Goal: Navigation & Orientation: Find specific page/section

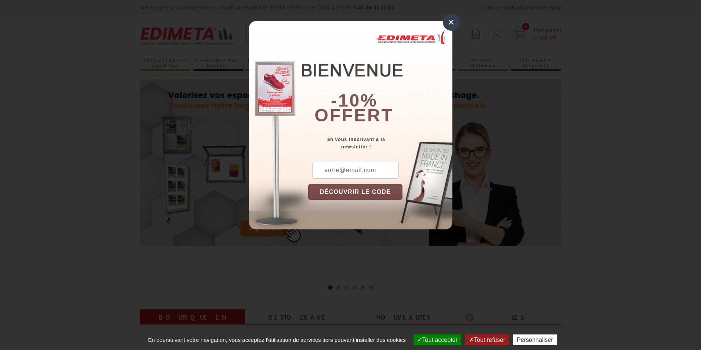
click at [452, 23] on div "×" at bounding box center [451, 22] width 17 height 17
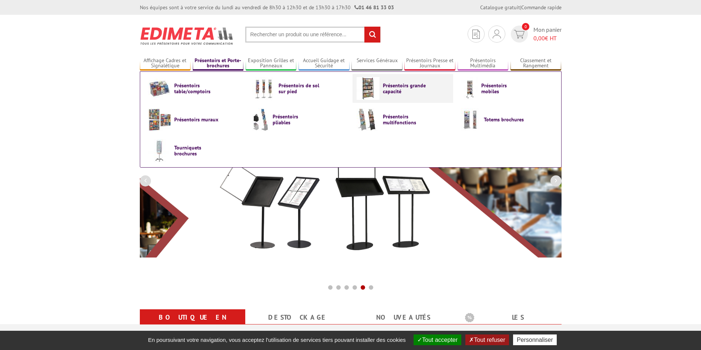
click at [400, 88] on span "Présentoirs grande capacité" at bounding box center [405, 88] width 44 height 12
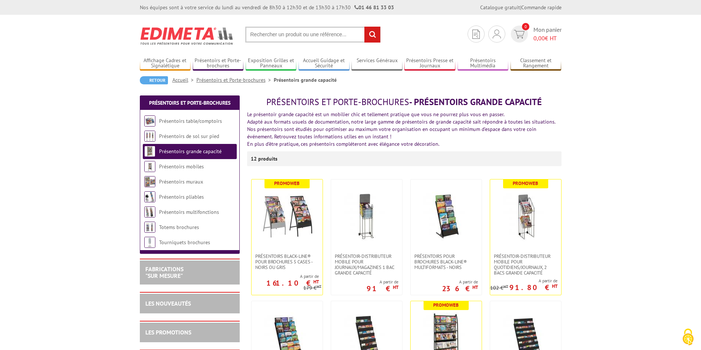
click at [185, 31] on img at bounding box center [187, 35] width 94 height 27
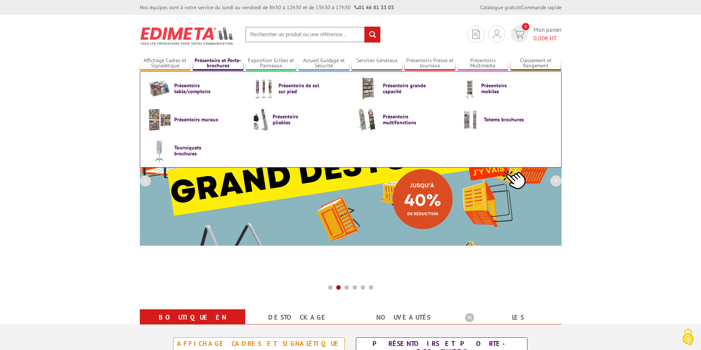
click at [231, 62] on link "Présentoirs et Porte-brochures" at bounding box center [218, 63] width 51 height 12
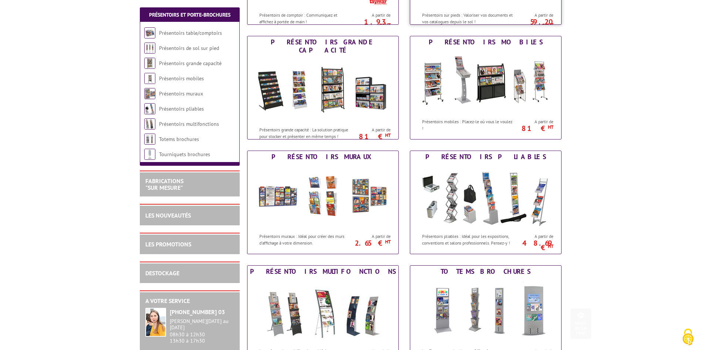
scroll to position [222, 0]
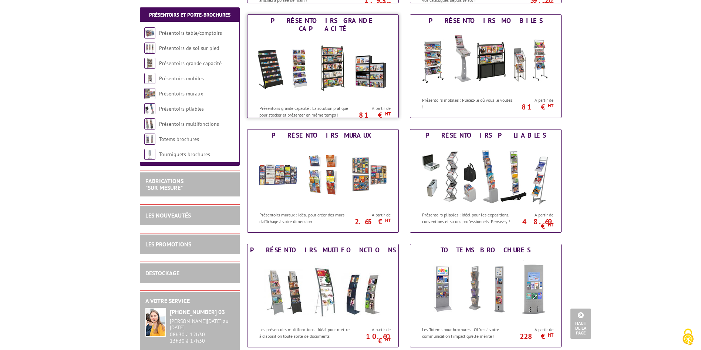
click at [313, 59] on img at bounding box center [322, 68] width 137 height 67
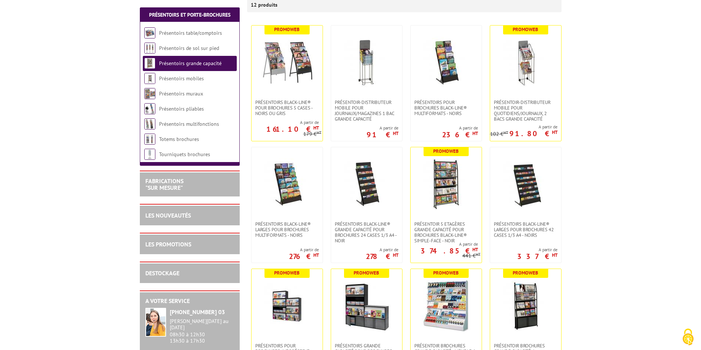
scroll to position [222, 0]
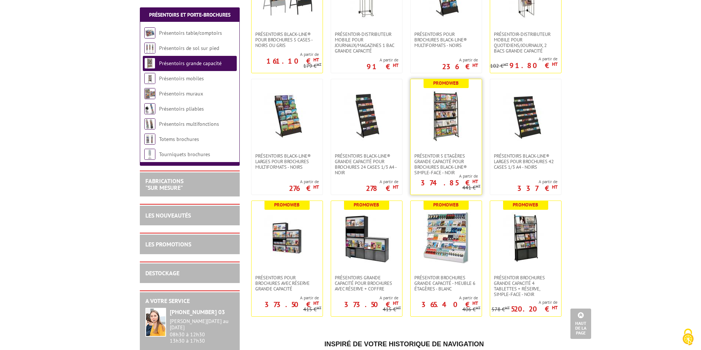
click at [444, 140] on img at bounding box center [446, 116] width 52 height 52
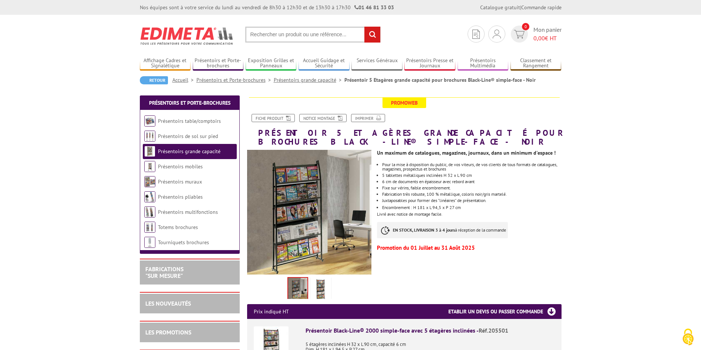
drag, startPoint x: 433, startPoint y: 59, endPoint x: 430, endPoint y: 33, distance: 26.5
click at [430, 33] on section "Je me connecte Nouveau client ? Inscrivez-vous 0 Mon panier 0,00 € HT recherche…" at bounding box center [350, 32] width 421 height 35
